Goal: Communication & Community: Share content

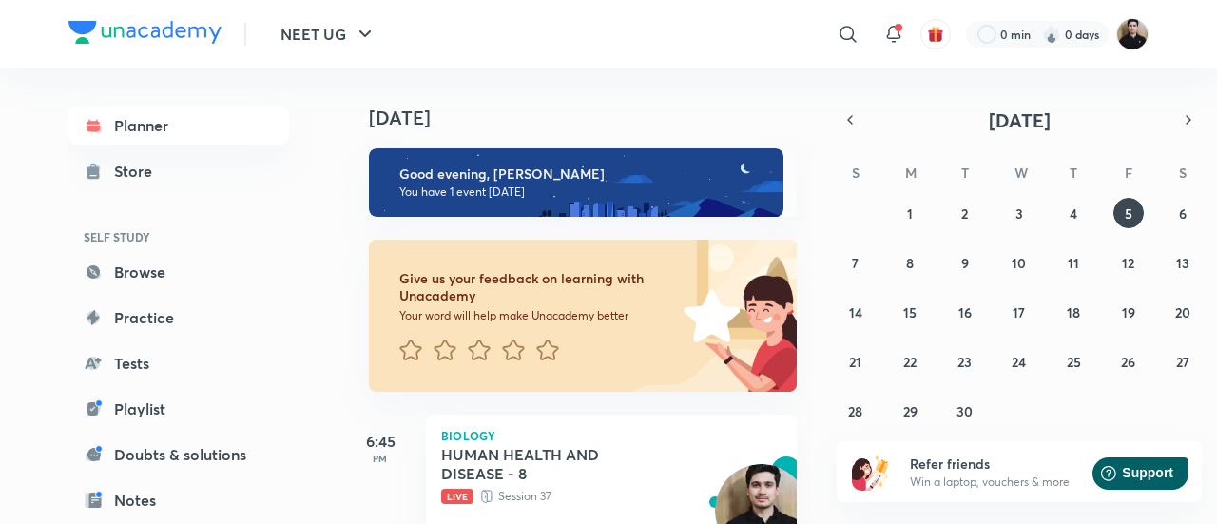
click at [1133, 46] on img at bounding box center [1132, 34] width 32 height 32
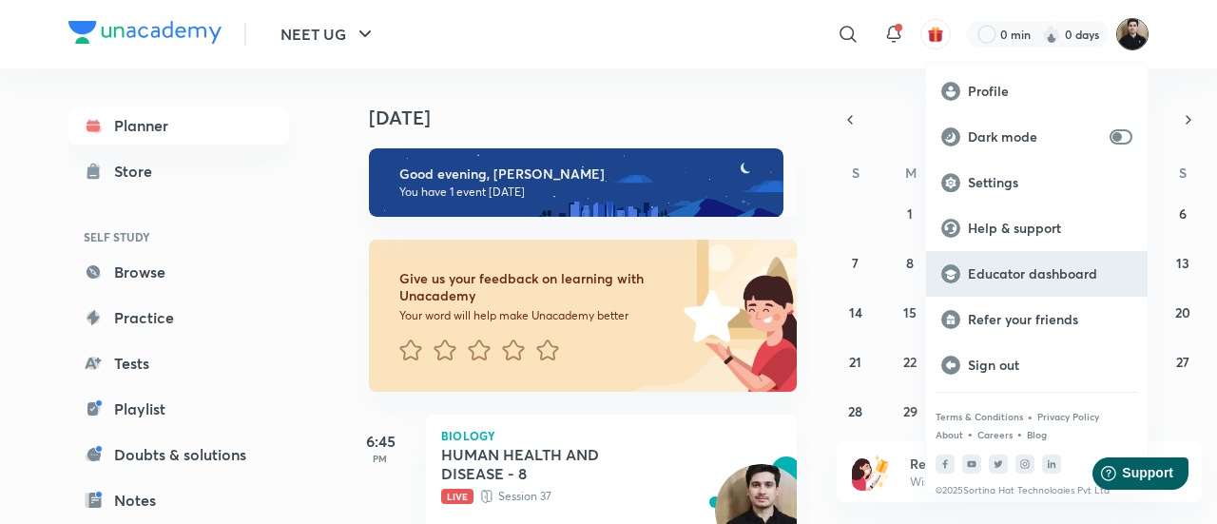
click at [1017, 276] on p "Educator dashboard" at bounding box center [1050, 273] width 164 height 17
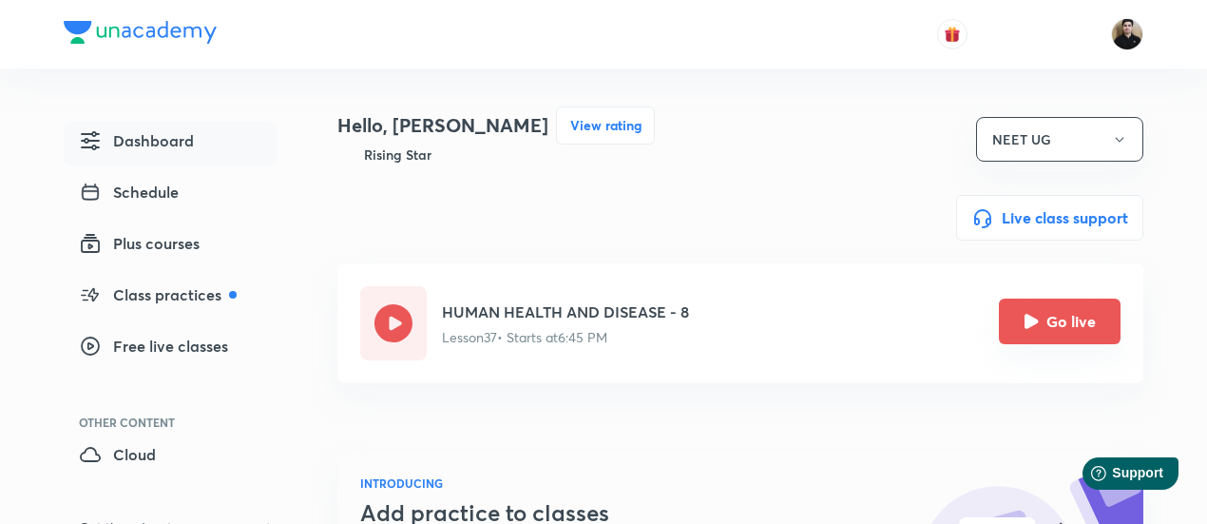
click at [1024, 326] on icon "Go live" at bounding box center [1031, 321] width 15 height 15
